Goal: Navigation & Orientation: Understand site structure

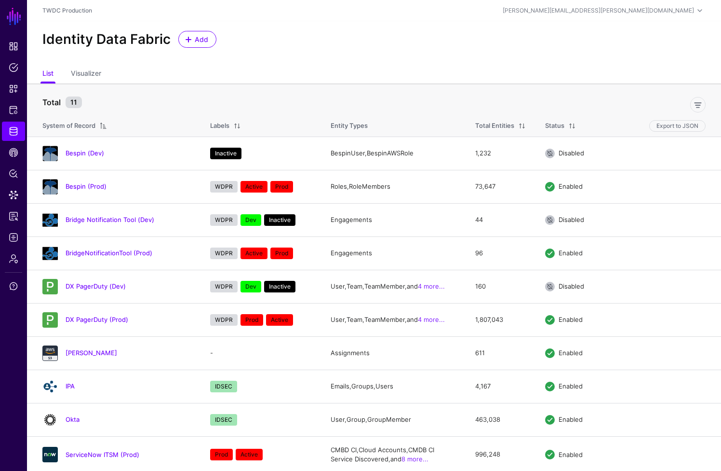
scroll to position [35, 0]
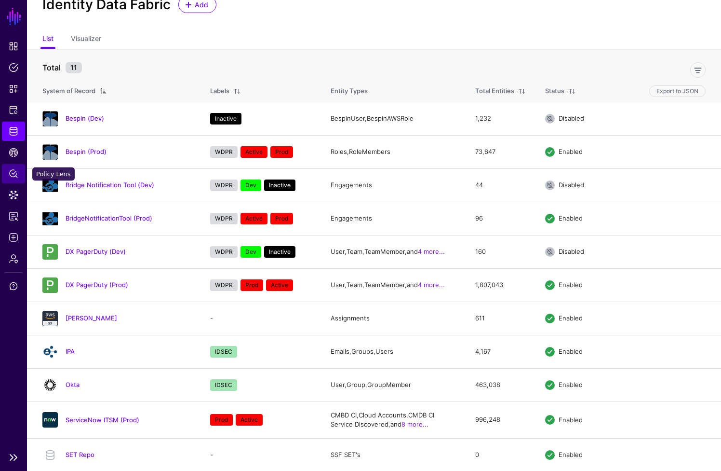
click at [10, 173] on span "Policy Lens" at bounding box center [14, 174] width 10 height 10
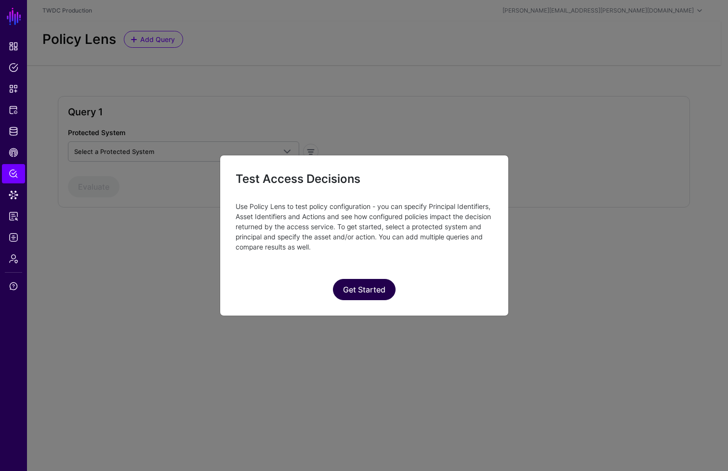
click at [355, 294] on button "Get Started" at bounding box center [364, 289] width 63 height 21
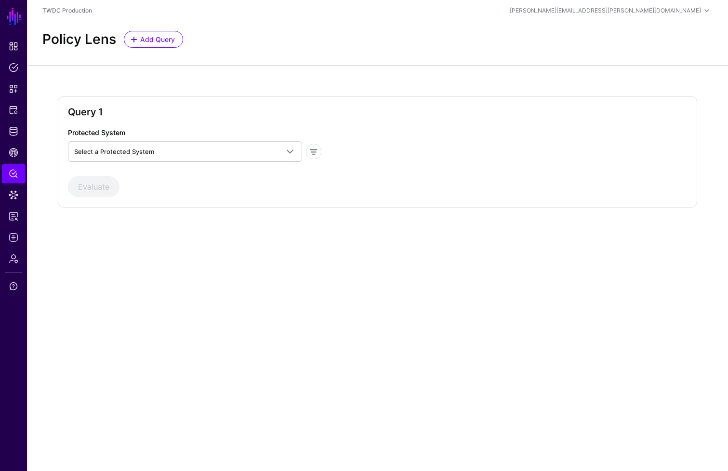
click at [214, 247] on div "Query 1 Protected System Select a Protected System AWS - Dev AWS - Prod AWS - S…" at bounding box center [377, 159] width 701 height 188
click at [138, 156] on span "Select a Protected System" at bounding box center [176, 151] width 204 height 11
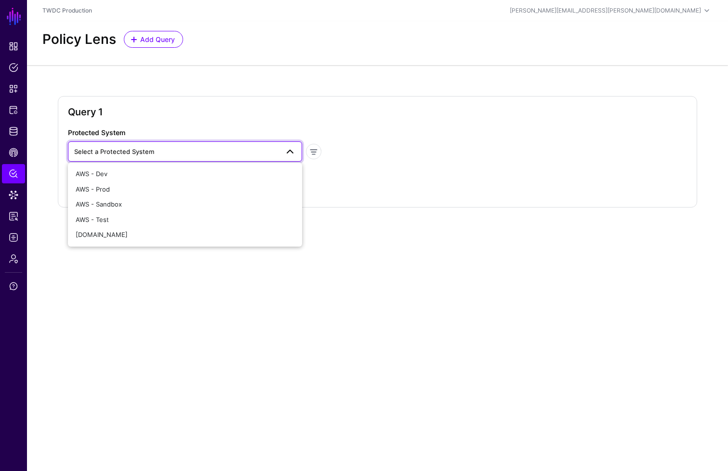
click at [138, 156] on span "Select a Protected System" at bounding box center [176, 151] width 204 height 11
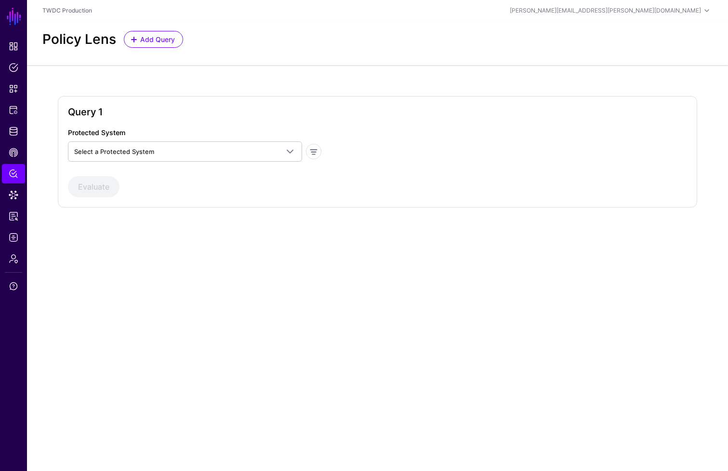
click at [177, 106] on h2 "Query 1" at bounding box center [377, 112] width 619 height 12
click at [15, 201] on link "Data Lens" at bounding box center [13, 194] width 23 height 19
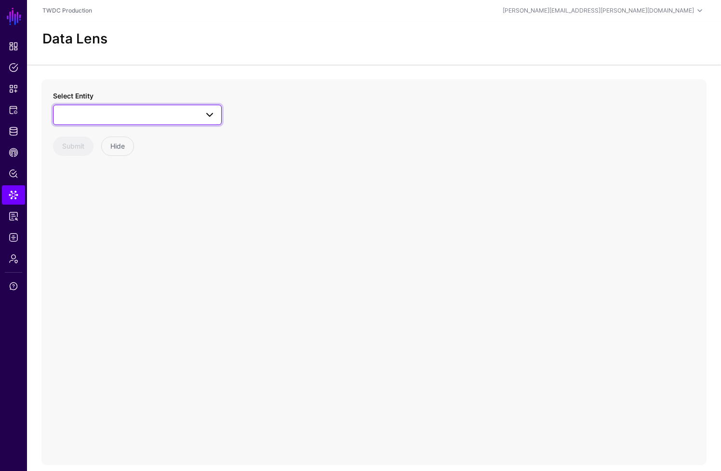
click at [169, 117] on span at bounding box center [137, 115] width 156 height 12
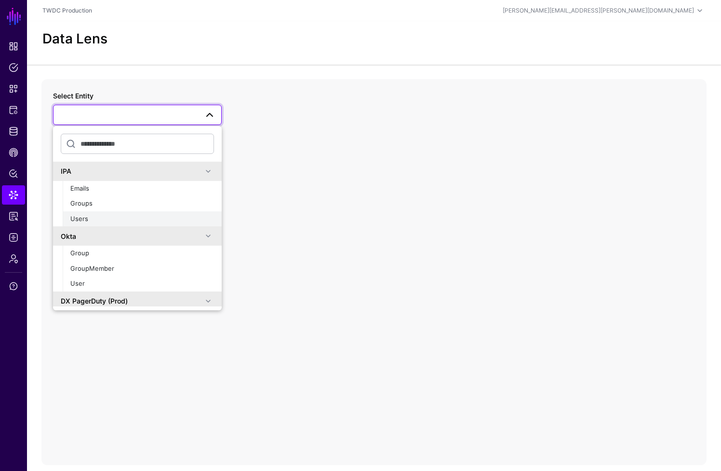
click at [80, 214] on div "Users" at bounding box center [142, 219] width 144 height 10
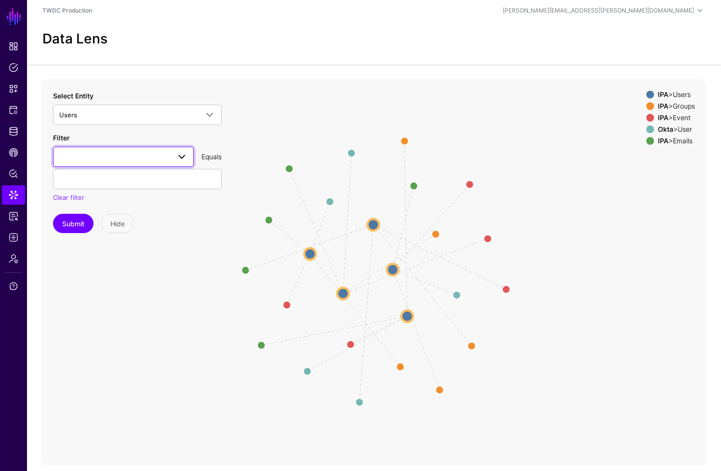
click at [138, 155] on span at bounding box center [123, 157] width 128 height 12
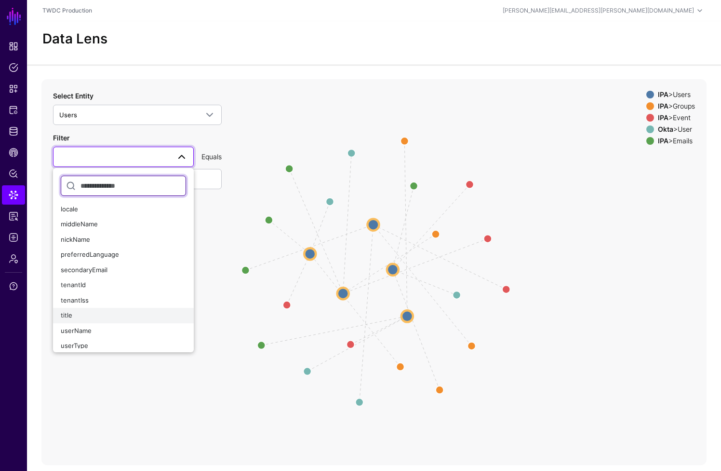
scroll to position [14, 0]
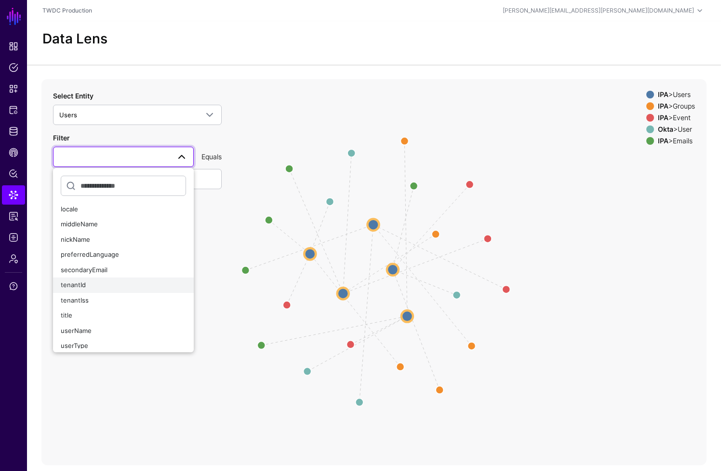
click at [111, 280] on div "tenantId" at bounding box center [123, 285] width 125 height 10
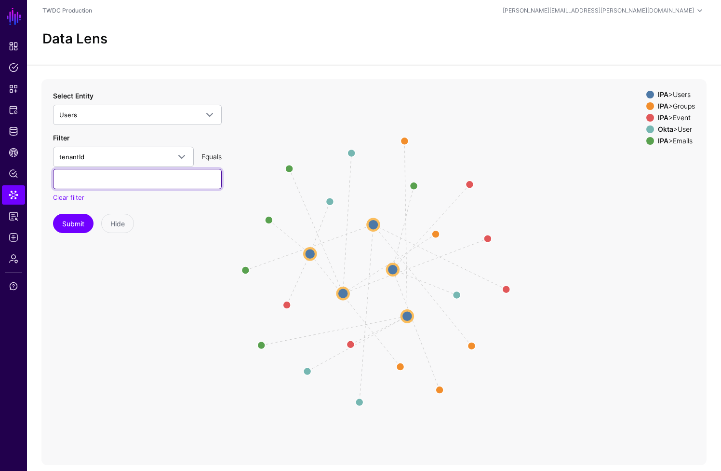
click at [112, 169] on input "text" at bounding box center [137, 179] width 169 height 20
type input "******"
click at [86, 214] on button "Submit" at bounding box center [73, 223] width 40 height 19
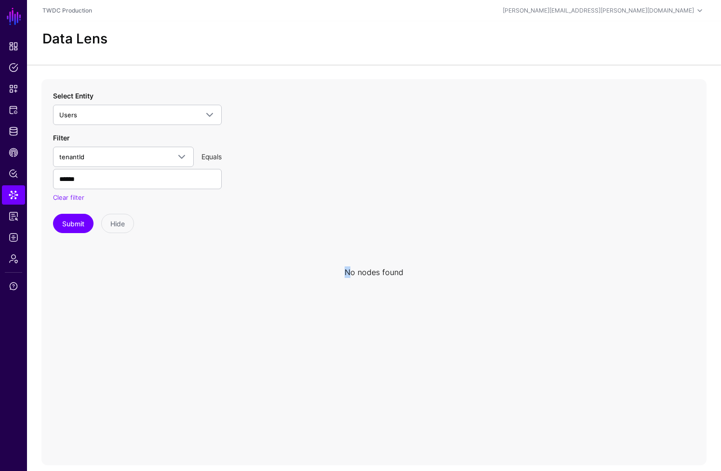
drag, startPoint x: 351, startPoint y: 256, endPoint x: 417, endPoint y: 257, distance: 66.5
click at [417, 257] on app-datalens-visualizer "No nodes found" at bounding box center [373, 272] width 665 height 386
click at [417, 257] on icon at bounding box center [373, 272] width 665 height 386
click at [125, 169] on input "******" at bounding box center [137, 179] width 169 height 20
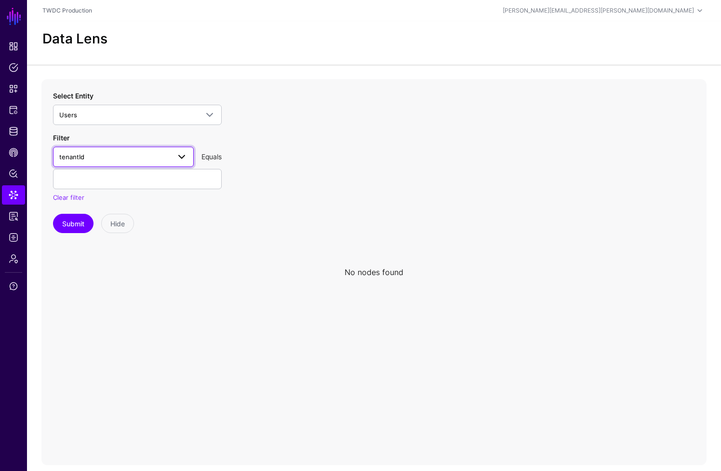
click at [181, 151] on span at bounding box center [182, 157] width 12 height 12
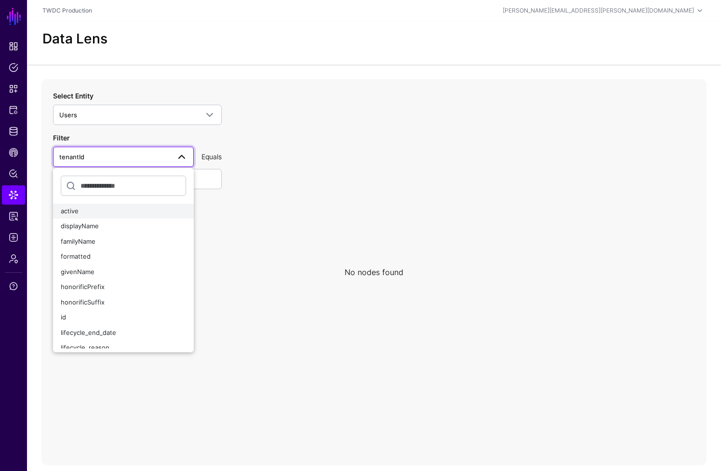
click at [75, 207] on span "active" at bounding box center [70, 211] width 18 height 8
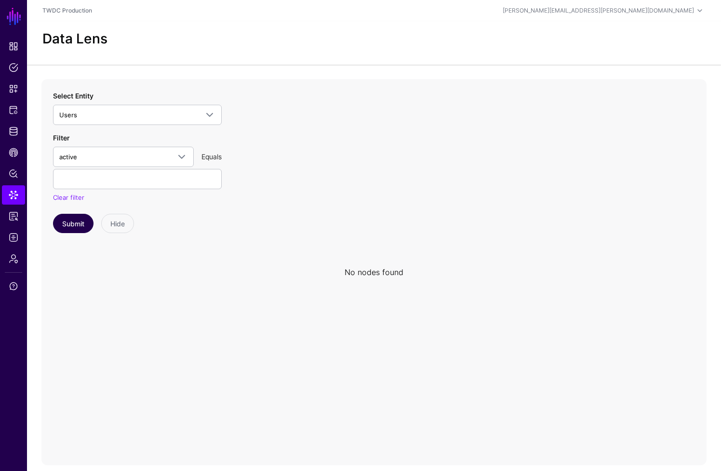
click at [78, 214] on button "Submit" at bounding box center [73, 223] width 40 height 19
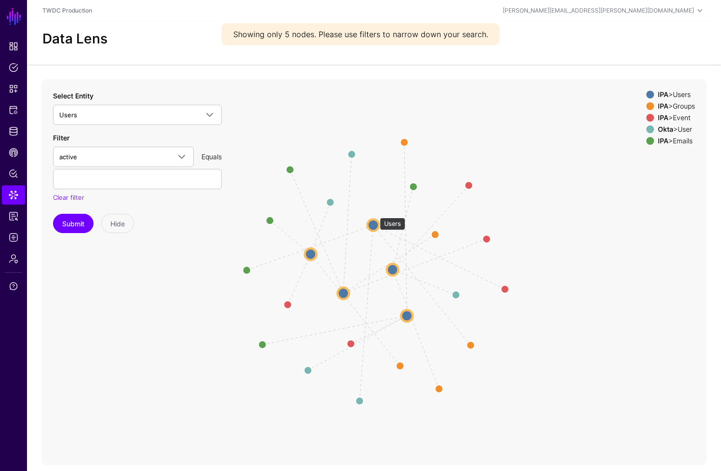
click at [375, 219] on circle at bounding box center [373, 225] width 12 height 12
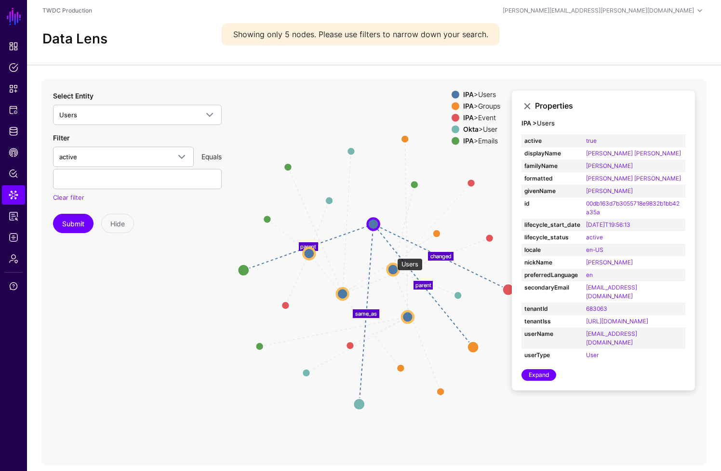
click at [392, 263] on circle at bounding box center [393, 269] width 12 height 12
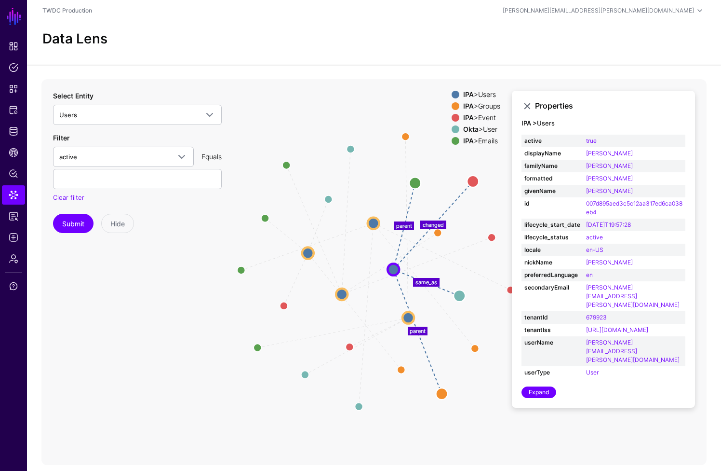
click at [405, 311] on circle at bounding box center [409, 317] width 12 height 12
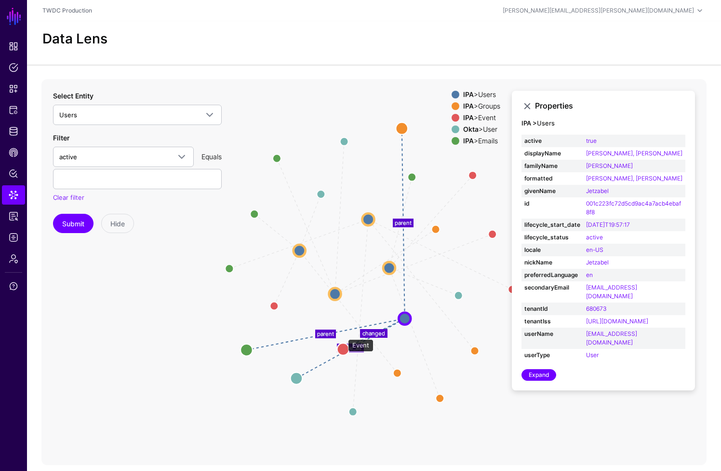
click at [343, 343] on circle at bounding box center [343, 349] width 12 height 12
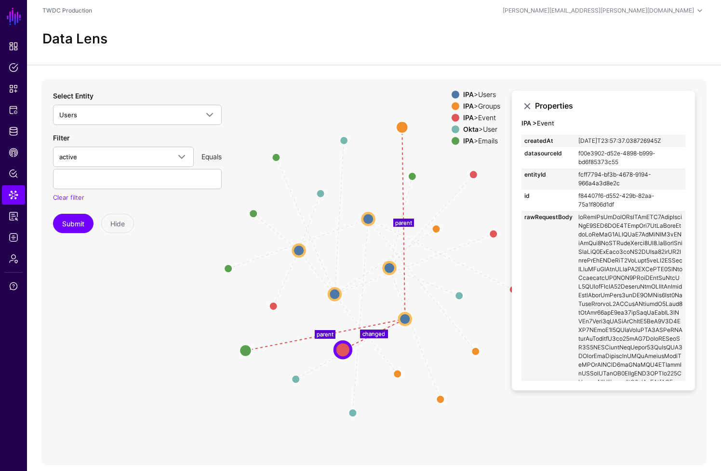
click at [247, 93] on icon "same_as parent parent changed same_as parent changed parent same_as changed par…" at bounding box center [373, 272] width 665 height 386
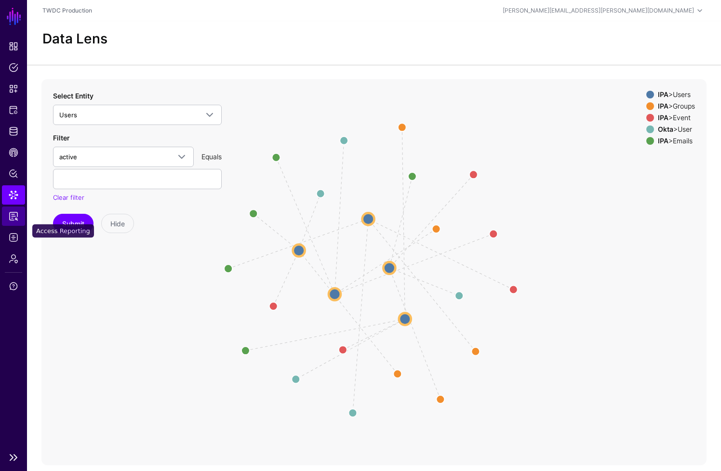
click at [14, 218] on span "Access Reporting" at bounding box center [14, 216] width 10 height 10
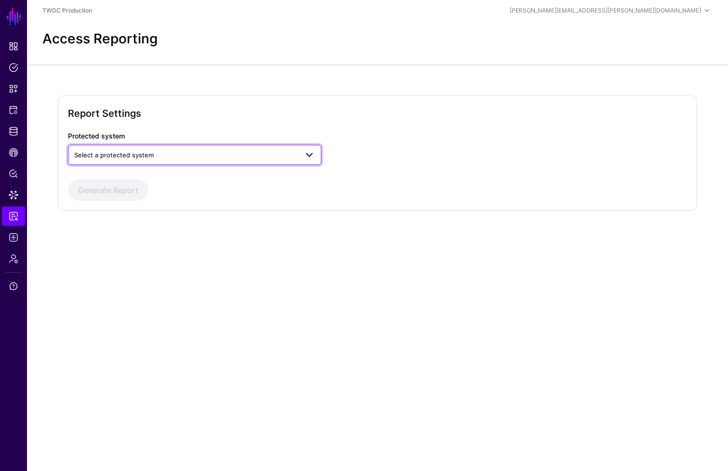
click at [131, 154] on span "Select a protected system" at bounding box center [114, 155] width 80 height 8
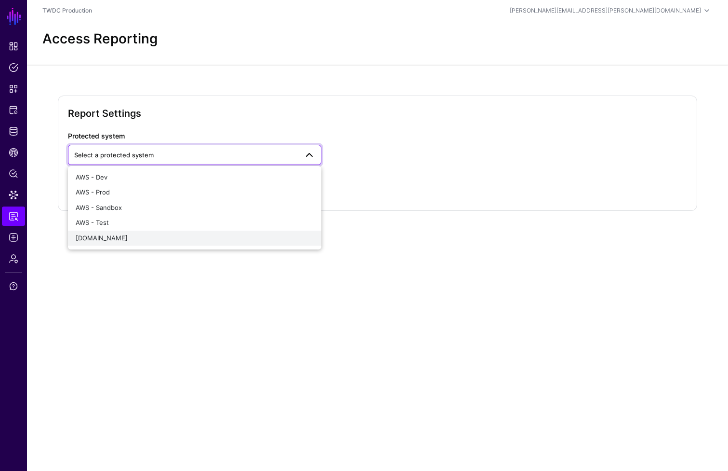
click at [129, 238] on div "[DOMAIN_NAME]" at bounding box center [195, 238] width 238 height 10
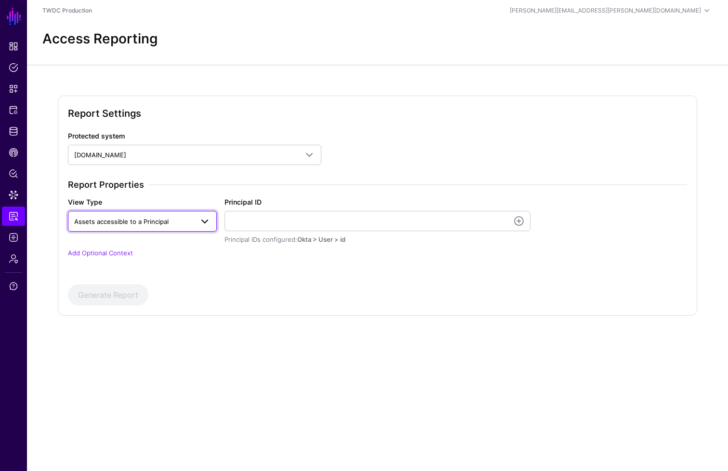
click at [150, 223] on span "Assets accessible to a Principal" at bounding box center [121, 221] width 94 height 8
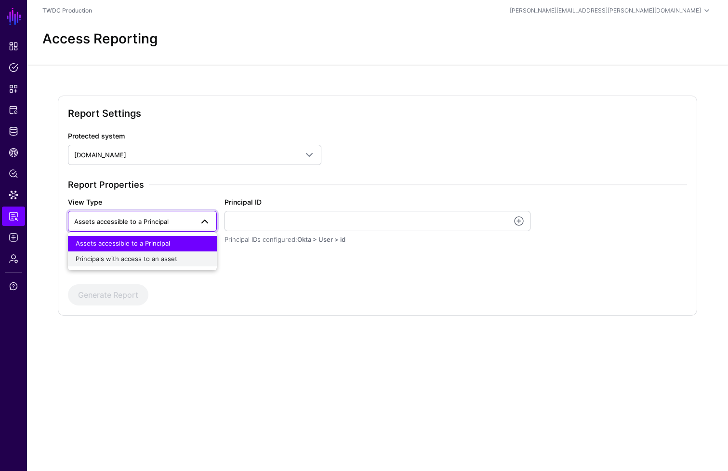
click at [145, 258] on span "Principals with access to an asset" at bounding box center [127, 259] width 102 height 8
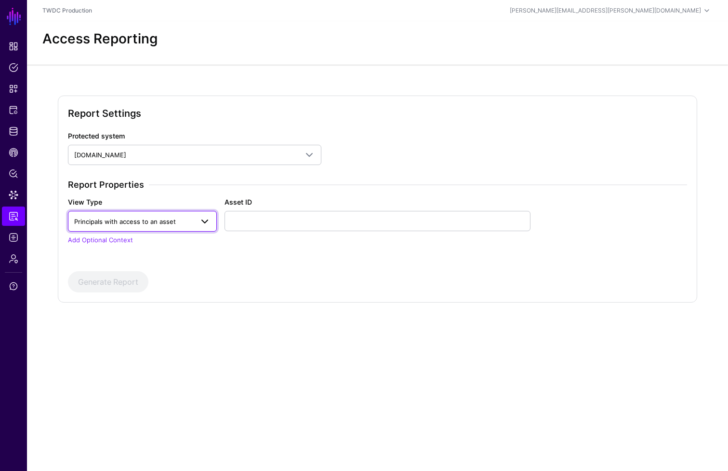
click at [143, 226] on span "Principals with access to an asset" at bounding box center [142, 221] width 136 height 12
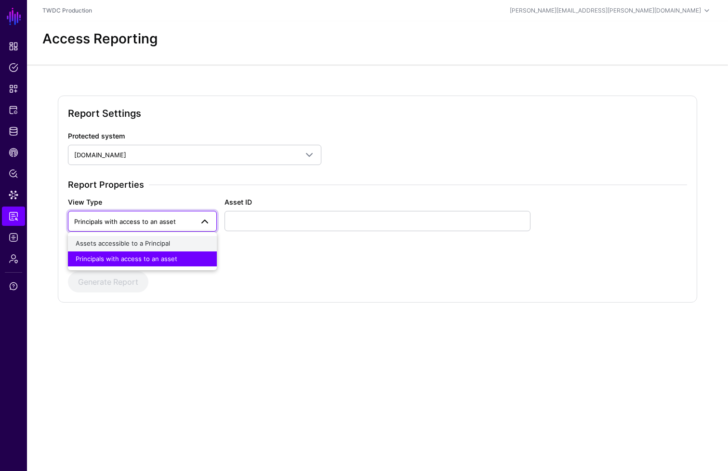
click at [144, 244] on span "Assets accessible to a Principal" at bounding box center [123, 243] width 94 height 8
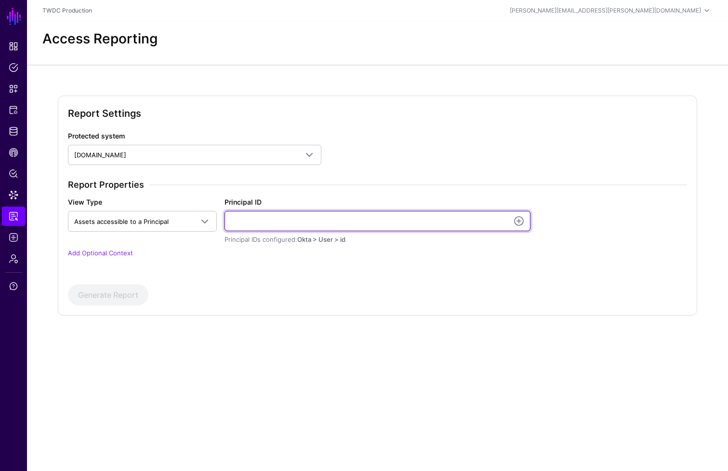
click at [319, 224] on input "Principal ID" at bounding box center [378, 221] width 306 height 20
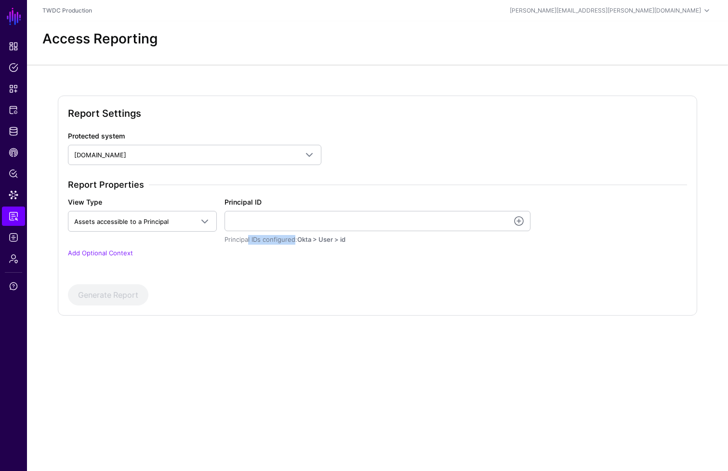
drag, startPoint x: 264, startPoint y: 240, endPoint x: 290, endPoint y: 240, distance: 26.0
click at [290, 240] on div "Principal IDs configured: Okta > User > id" at bounding box center [378, 240] width 306 height 10
click at [295, 267] on div "Report Properties View Type Assets accessible to a Principal Assets accessible …" at bounding box center [377, 224] width 627 height 91
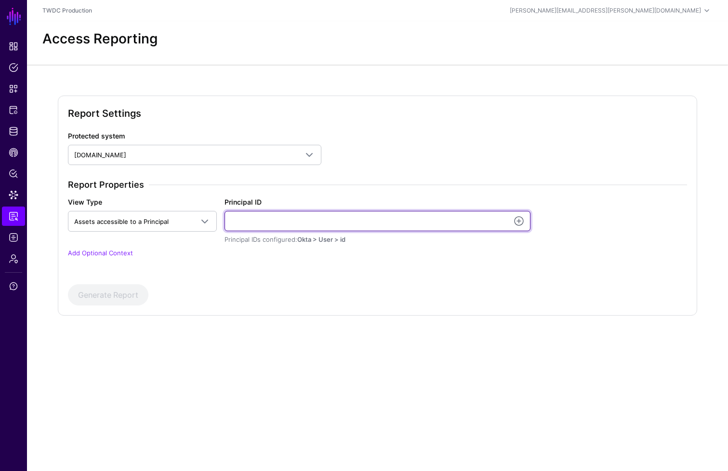
click at [367, 221] on input "Principal ID" at bounding box center [378, 221] width 306 height 20
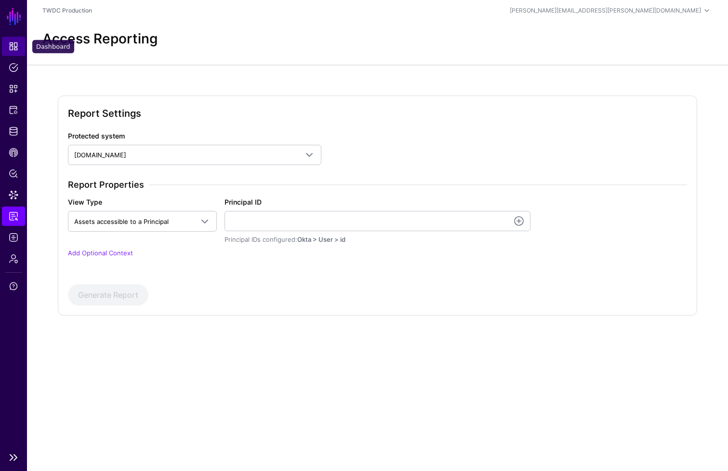
click at [13, 50] on span "Dashboard" at bounding box center [14, 46] width 10 height 10
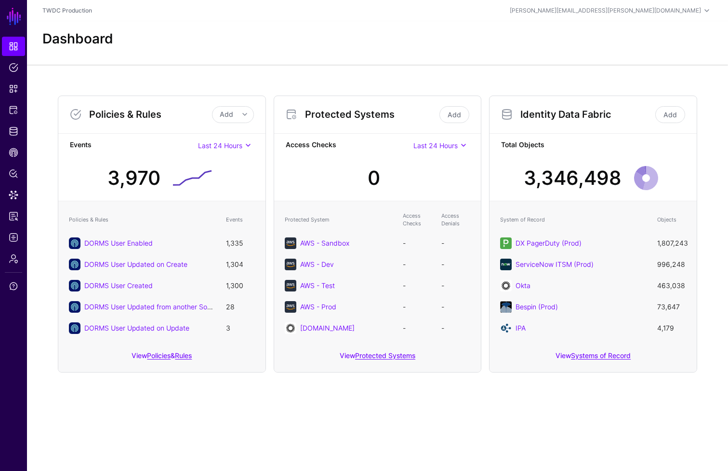
click at [219, 64] on div "Dashboard" at bounding box center [377, 42] width 701 height 43
drag, startPoint x: 77, startPoint y: 143, endPoint x: 537, endPoint y: 442, distance: 548.2
click at [537, 442] on main "SGNL Dashboard Policies Snippets Protected Systems Identity Data Fabric CAEP Hu…" at bounding box center [364, 235] width 728 height 471
click at [532, 435] on main "SGNL Dashboard Policies Snippets Protected Systems Identity Data Fabric CAEP Hu…" at bounding box center [364, 235] width 728 height 471
click at [307, 62] on div "Dashboard" at bounding box center [377, 42] width 701 height 43
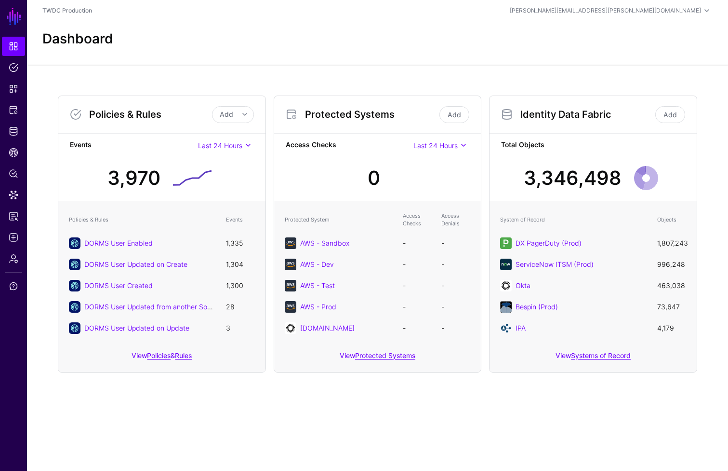
click at [496, 409] on main "SGNL Dashboard Policies Snippets Protected Systems Identity Data Fabric CAEP Hu…" at bounding box center [364, 235] width 728 height 471
drag, startPoint x: 528, startPoint y: 179, endPoint x: 617, endPoint y: 178, distance: 88.7
click at [617, 178] on div "3,346,498" at bounding box center [573, 177] width 98 height 29
click at [611, 178] on div "3,346,498" at bounding box center [573, 177] width 98 height 29
click at [538, 244] on link "DX PagerDuty (Prod)" at bounding box center [549, 243] width 66 height 8
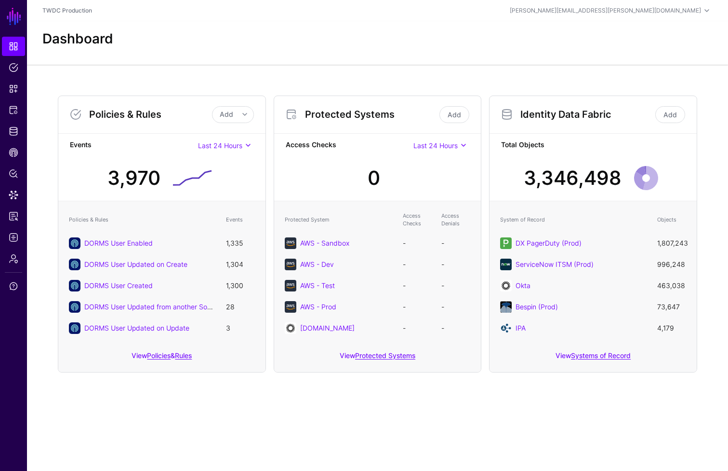
click at [267, 368] on div "Policies & Rules Add Add Policy Add Rule Events Last 24 Hours Last 24 Hours Las…" at bounding box center [162, 233] width 216 height 277
click at [141, 286] on link "DORMS User Created" at bounding box center [118, 285] width 68 height 8
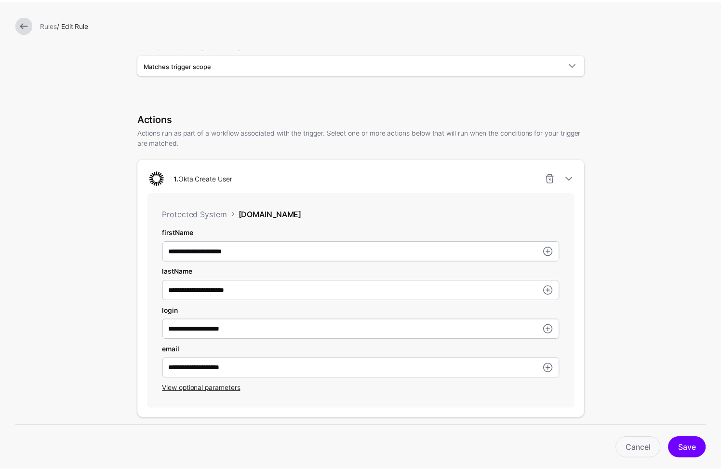
scroll to position [262, 0]
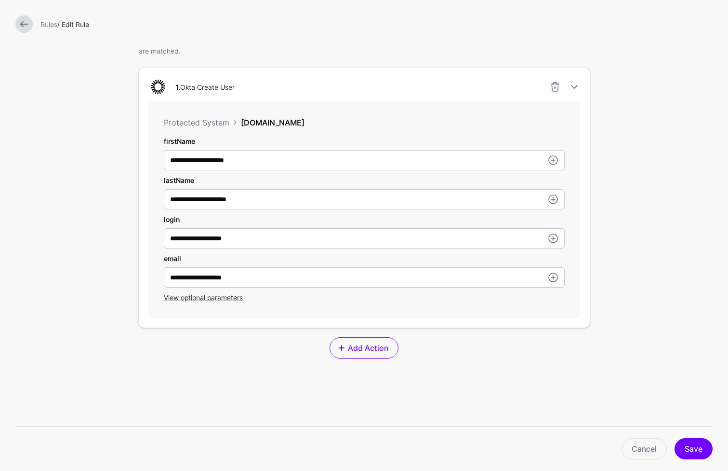
click at [22, 24] on link at bounding box center [23, 23] width 17 height 17
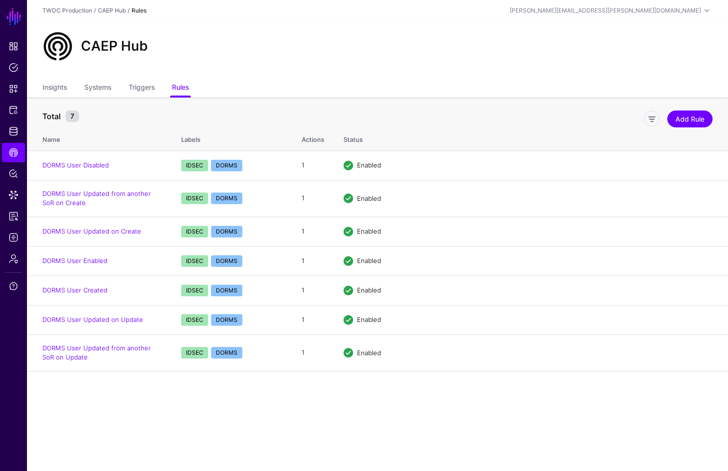
click at [218, 34] on div "CAEP Hub" at bounding box center [378, 46] width 678 height 31
drag, startPoint x: 113, startPoint y: 46, endPoint x: 175, endPoint y: 45, distance: 61.7
click at [175, 45] on div "CAEP Hub" at bounding box center [378, 46] width 678 height 31
drag, startPoint x: 99, startPoint y: 44, endPoint x: 148, endPoint y: 43, distance: 48.2
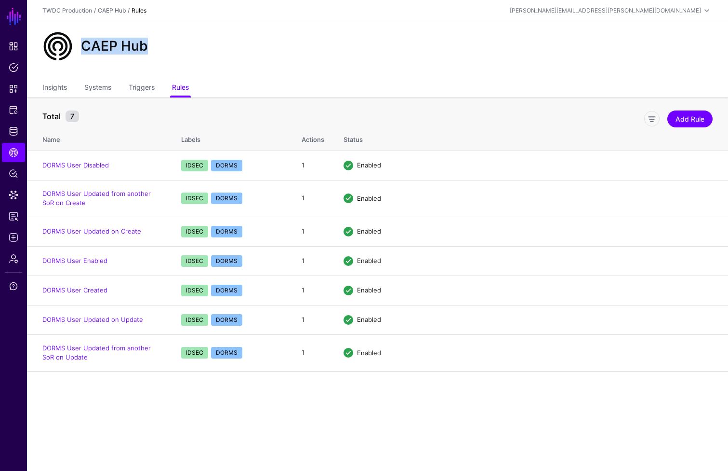
click at [148, 43] on div "CAEP Hub" at bounding box center [114, 46] width 75 height 16
copy h2 "CAEP Hub"
click at [163, 62] on div "CAEP Hub" at bounding box center [377, 50] width 701 height 58
click at [144, 89] on link "Triggers" at bounding box center [142, 88] width 26 height 18
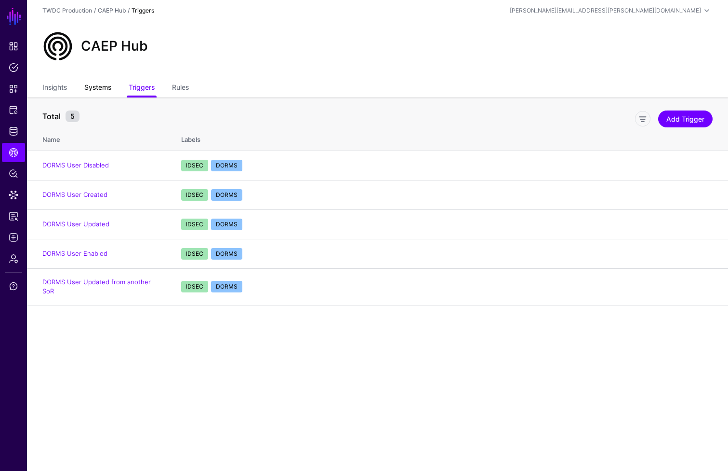
click at [96, 91] on link "Systems" at bounding box center [97, 88] width 27 height 18
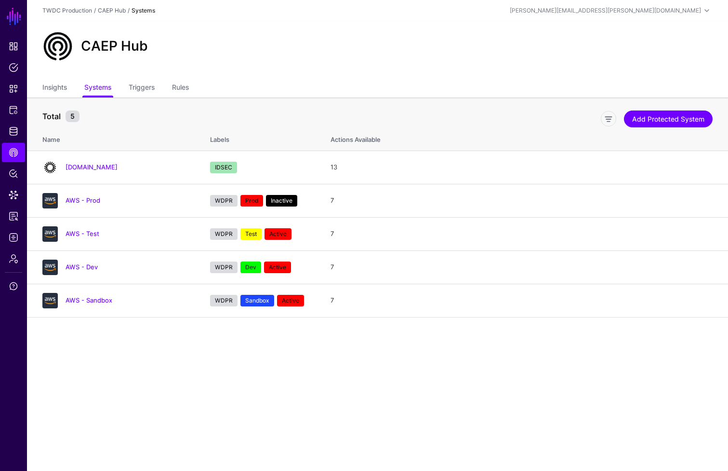
click at [70, 92] on ul "Insights Systems Triggers Rules" at bounding box center [377, 88] width 671 height 18
click at [60, 91] on link "Insights" at bounding box center [54, 88] width 25 height 18
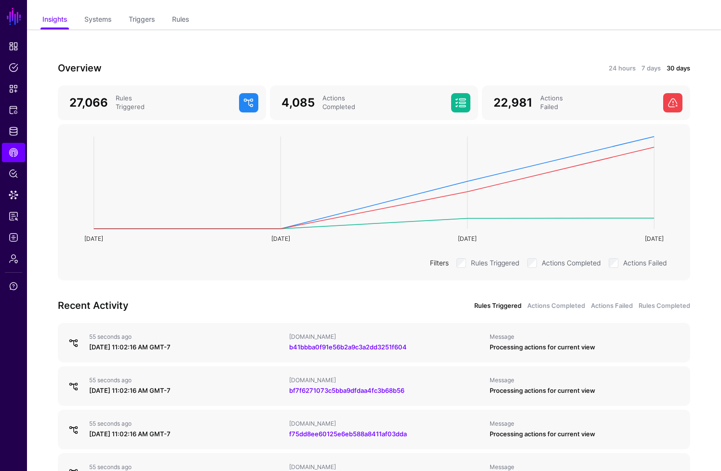
scroll to position [71, 0]
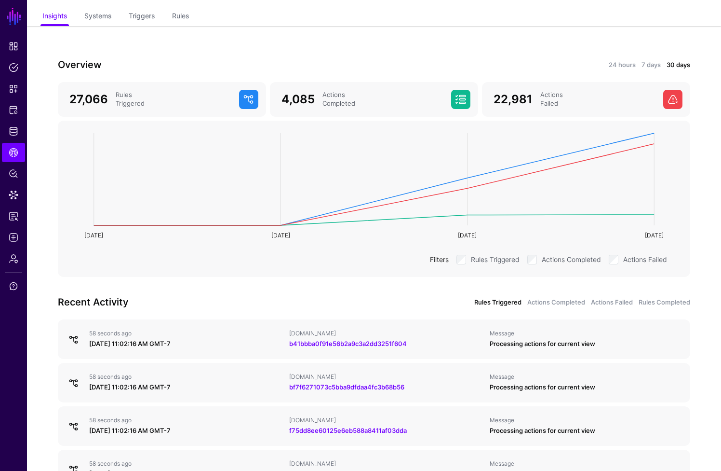
click at [698, 257] on div "Overview 24 hours 7 days 30 days 27,066 Rules Triggered 4,085 Actions Completed…" at bounding box center [374, 411] width 694 height 770
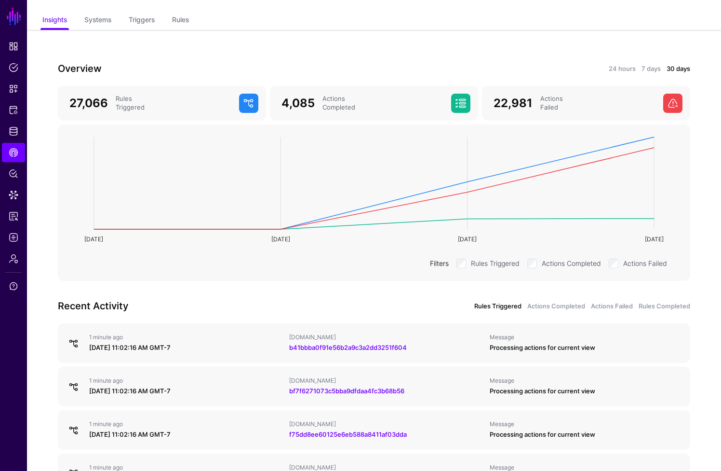
scroll to position [0, 0]
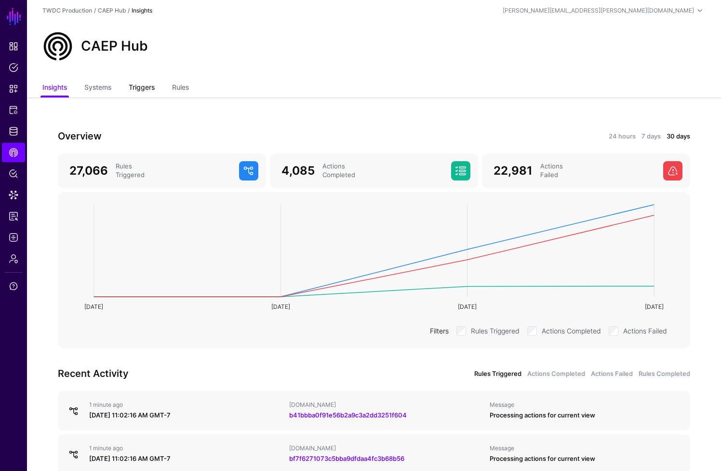
click at [152, 90] on link "Triggers" at bounding box center [142, 88] width 26 height 18
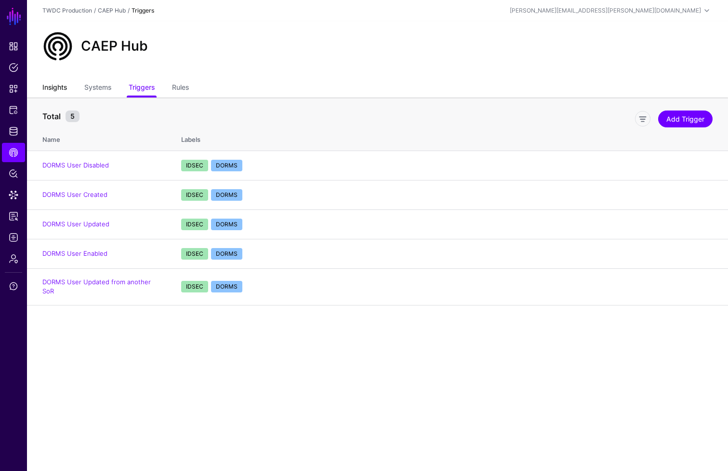
click at [47, 91] on link "Insights" at bounding box center [54, 88] width 25 height 18
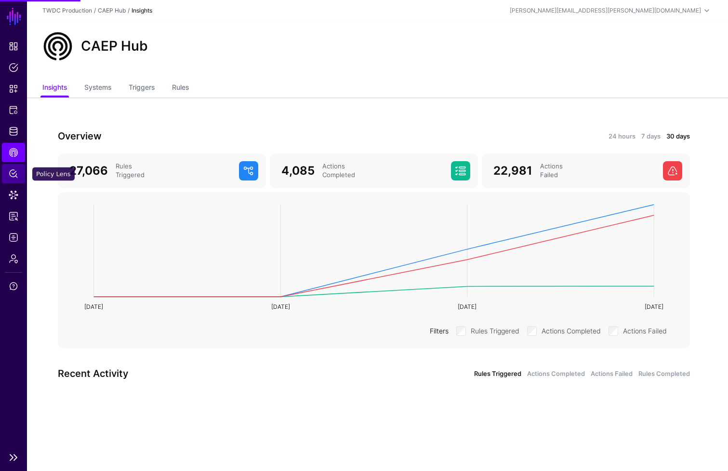
click at [14, 173] on span "Policy Lens" at bounding box center [14, 174] width 10 height 10
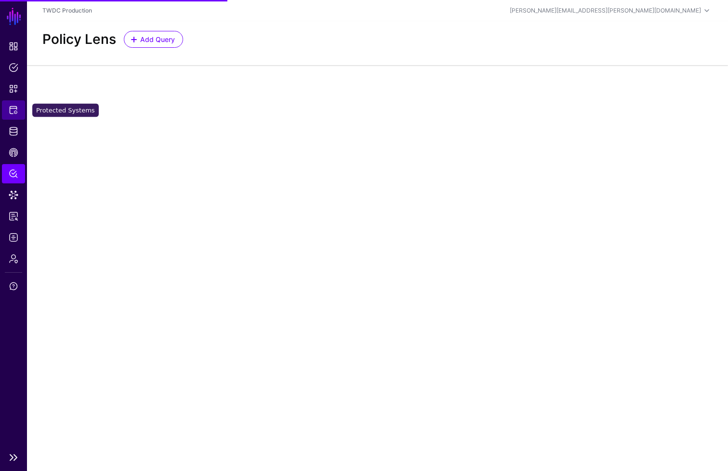
click at [12, 113] on span "Protected Systems" at bounding box center [14, 110] width 10 height 10
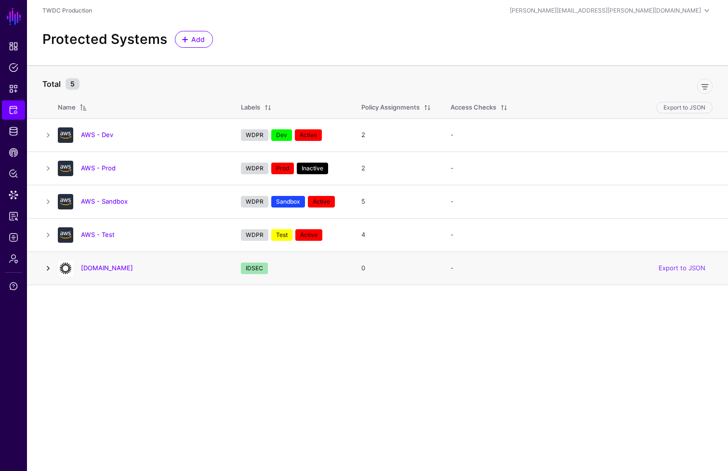
click at [51, 266] on link at bounding box center [48, 268] width 12 height 12
click at [49, 267] on link at bounding box center [48, 268] width 12 height 12
click at [17, 88] on span "Snippets" at bounding box center [14, 89] width 10 height 10
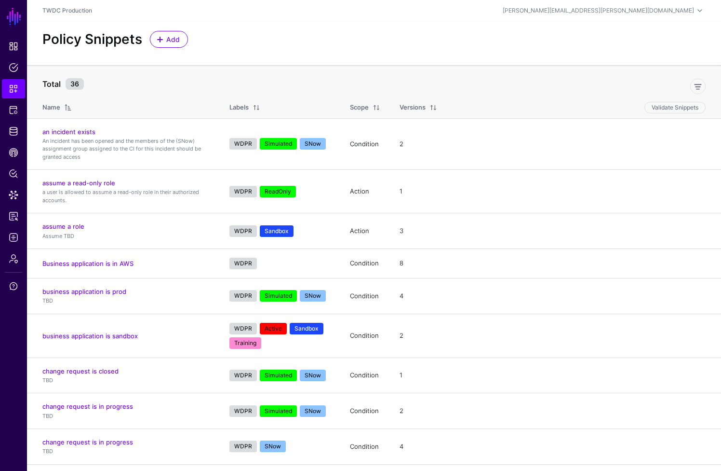
click at [519, 63] on div "Policy Snippets Add" at bounding box center [374, 43] width 694 height 44
click at [501, 47] on div "Policy Snippets Add" at bounding box center [374, 39] width 671 height 17
click at [12, 20] on link "SGNL" at bounding box center [14, 16] width 16 height 21
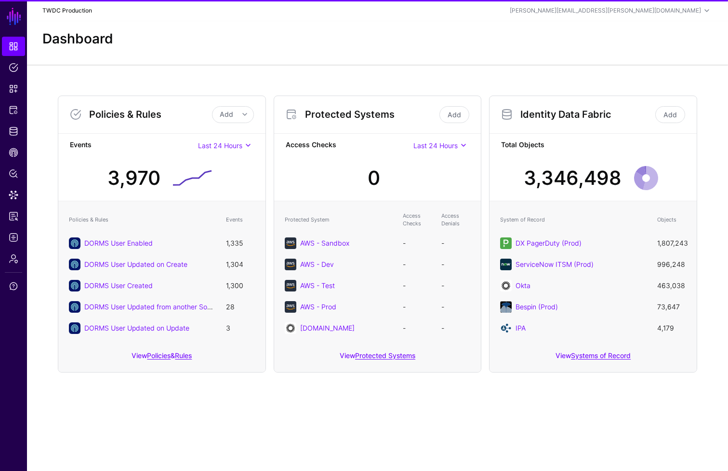
click at [71, 10] on link "TWDC Production" at bounding box center [67, 10] width 50 height 7
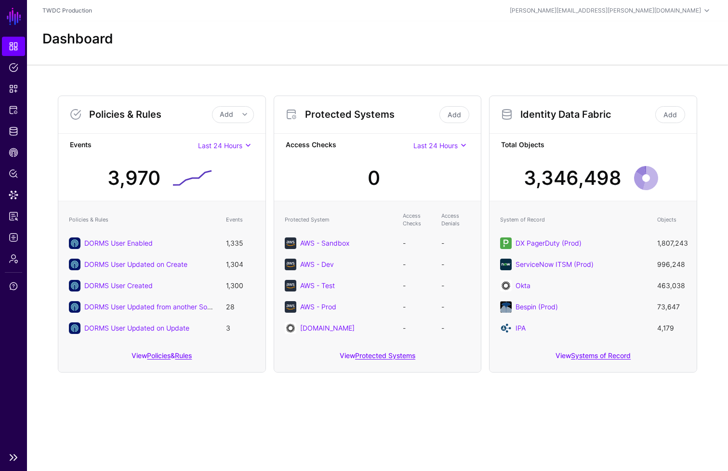
click at [13, 459] on link at bounding box center [13, 457] width 27 height 12
